Goal: Task Accomplishment & Management: Manage account settings

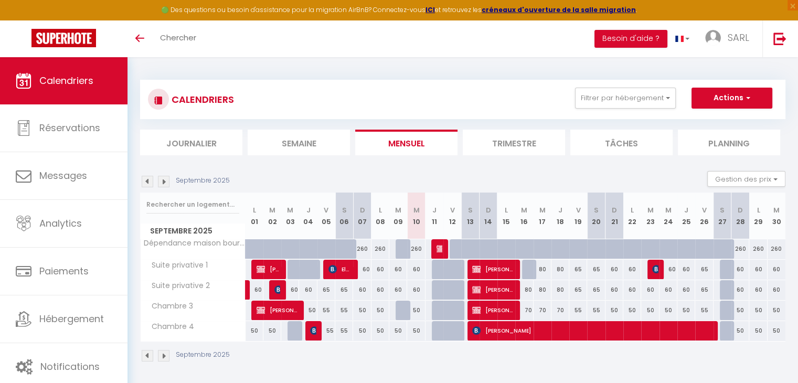
click at [289, 127] on div "CALENDRIERS Filtrer par hébergement Tous Dépendance maison bourgeoise Suite pri…" at bounding box center [462, 118] width 645 height 76
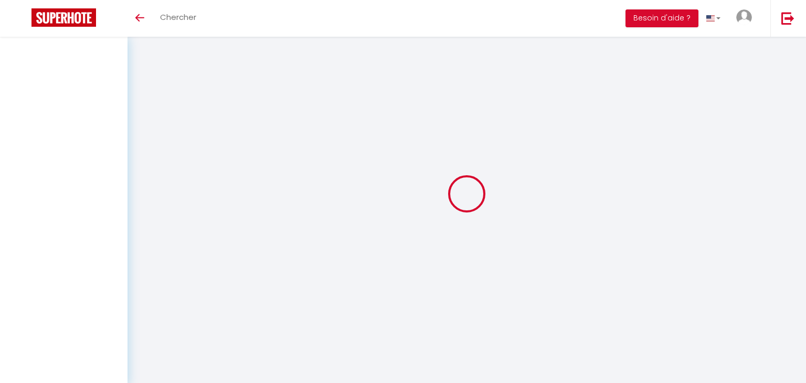
select select
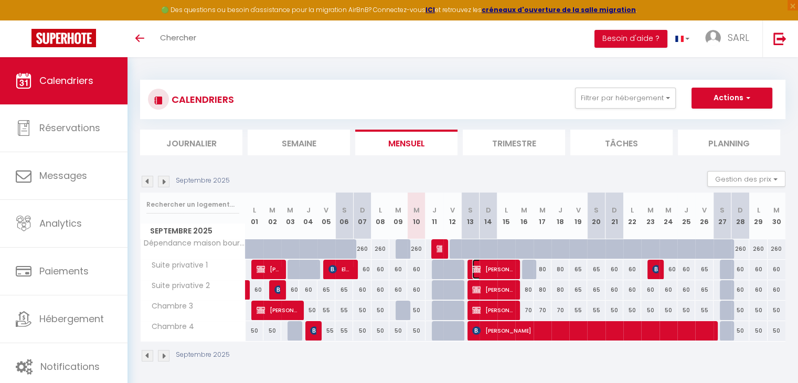
click at [489, 269] on span "[PERSON_NAME]" at bounding box center [493, 269] width 43 height 20
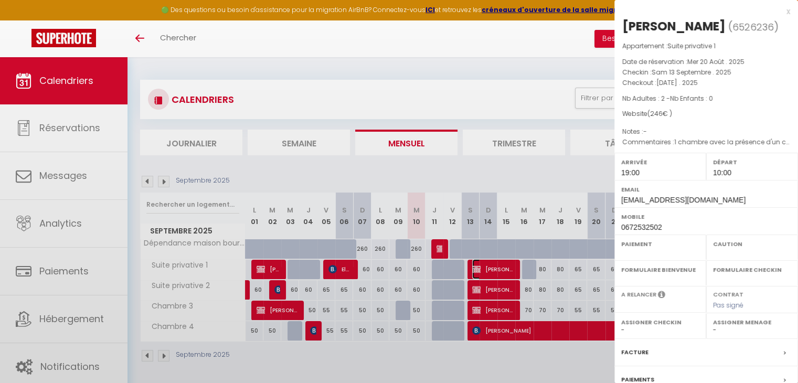
select select "OK"
select select "KO"
select select "1"
select select "0"
select select "1"
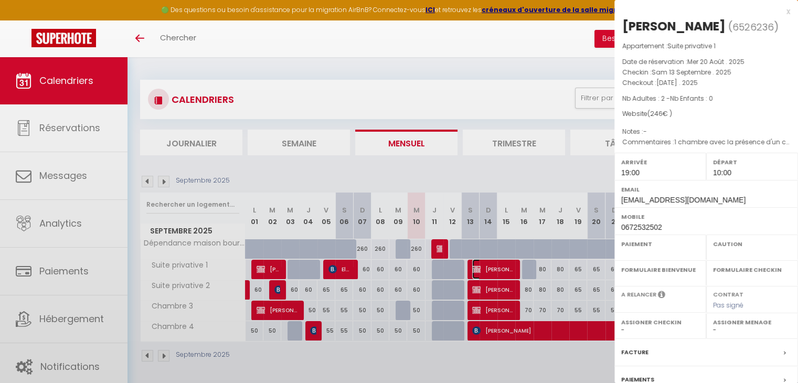
select select
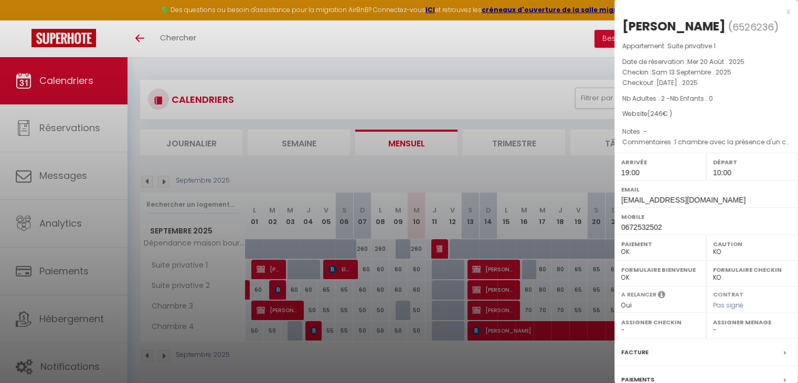
click at [466, 364] on div at bounding box center [399, 191] width 798 height 383
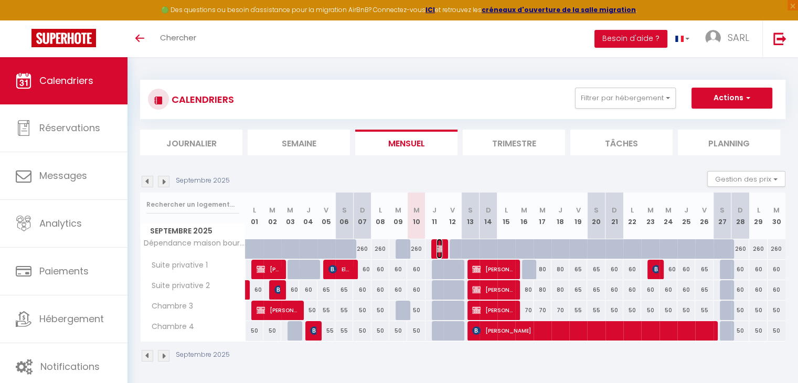
click at [439, 247] on img at bounding box center [441, 248] width 8 height 8
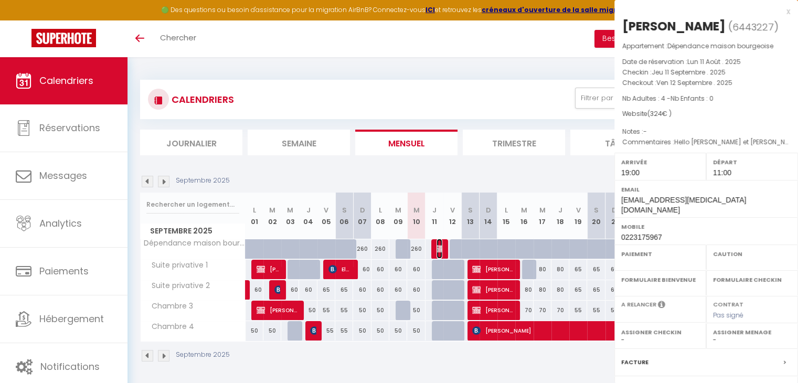
select select "OK"
select select "KO"
select select "1"
select select "0"
select select "1"
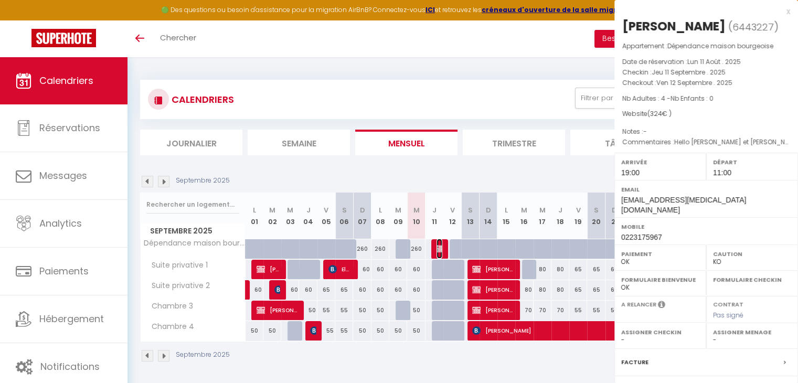
select select
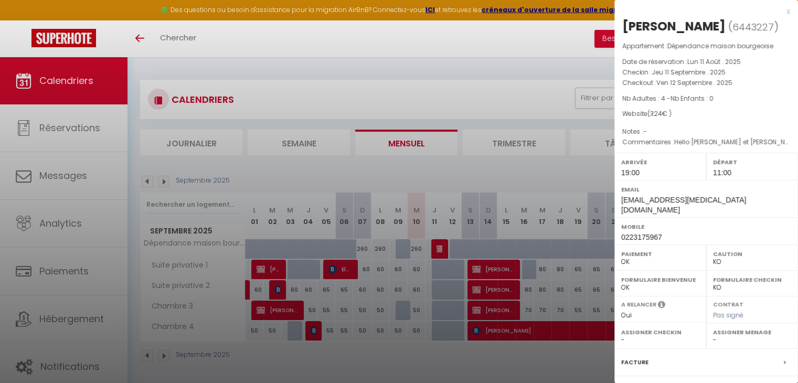
click at [391, 364] on div at bounding box center [399, 191] width 798 height 383
